Goal: Information Seeking & Learning: Learn about a topic

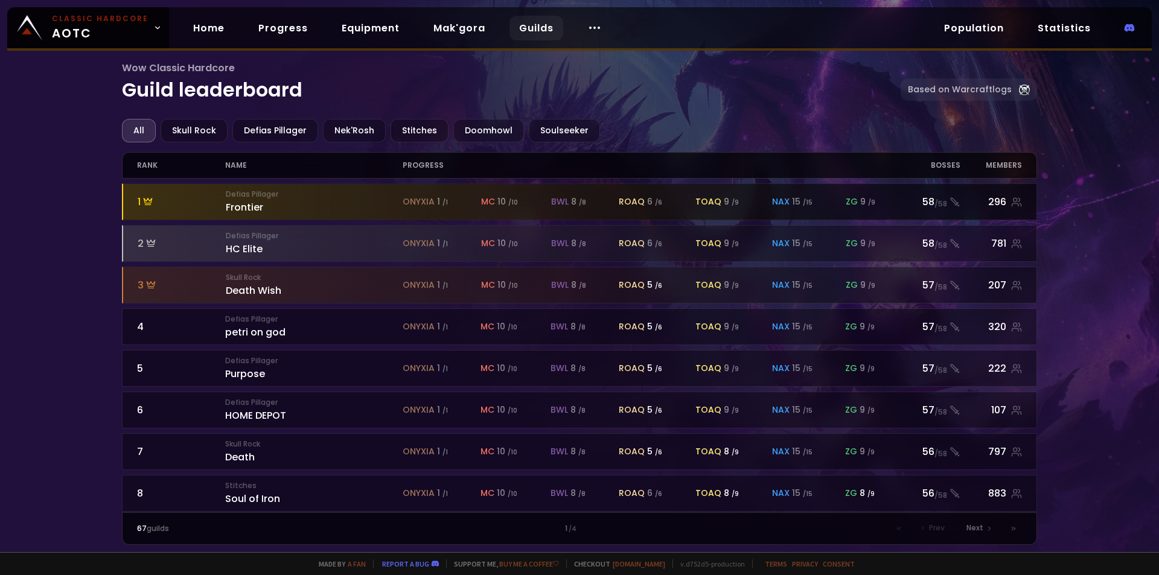
click at [235, 199] on small "Defias Pillager" at bounding box center [314, 194] width 177 height 11
click at [257, 200] on div "Defias Pillager Frontier" at bounding box center [314, 202] width 177 height 26
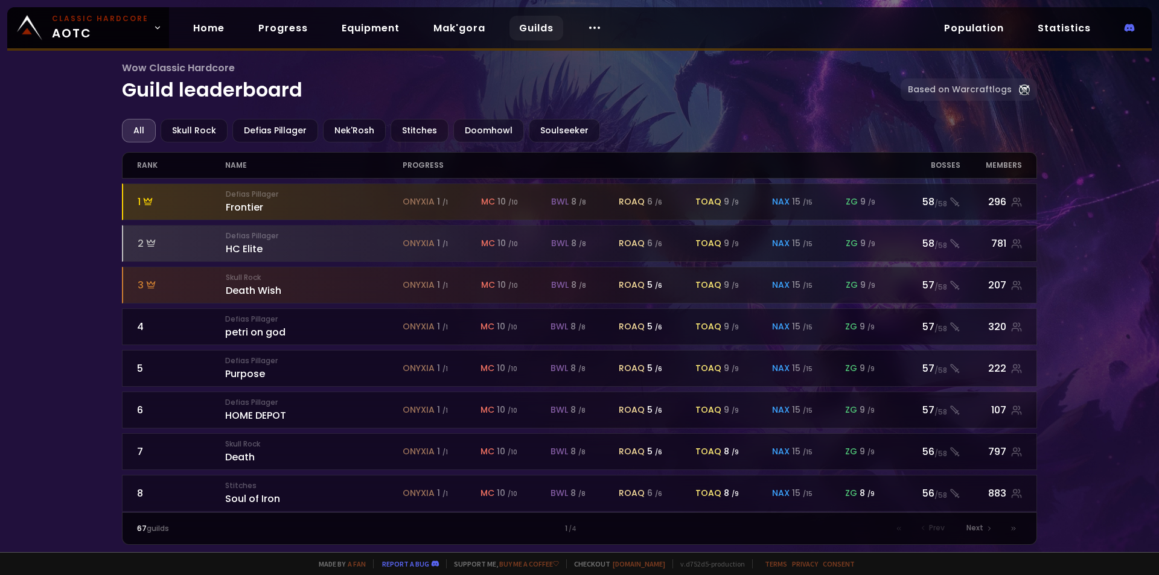
drag, startPoint x: 262, startPoint y: 209, endPoint x: 66, endPoint y: 178, distance: 198.6
click at [66, 178] on div "Wow Classic Hardcore Guild leaderboard Based on Warcraftlogs All Skull Rock Def…" at bounding box center [579, 276] width 1159 height 552
